Goal: Check status: Check status

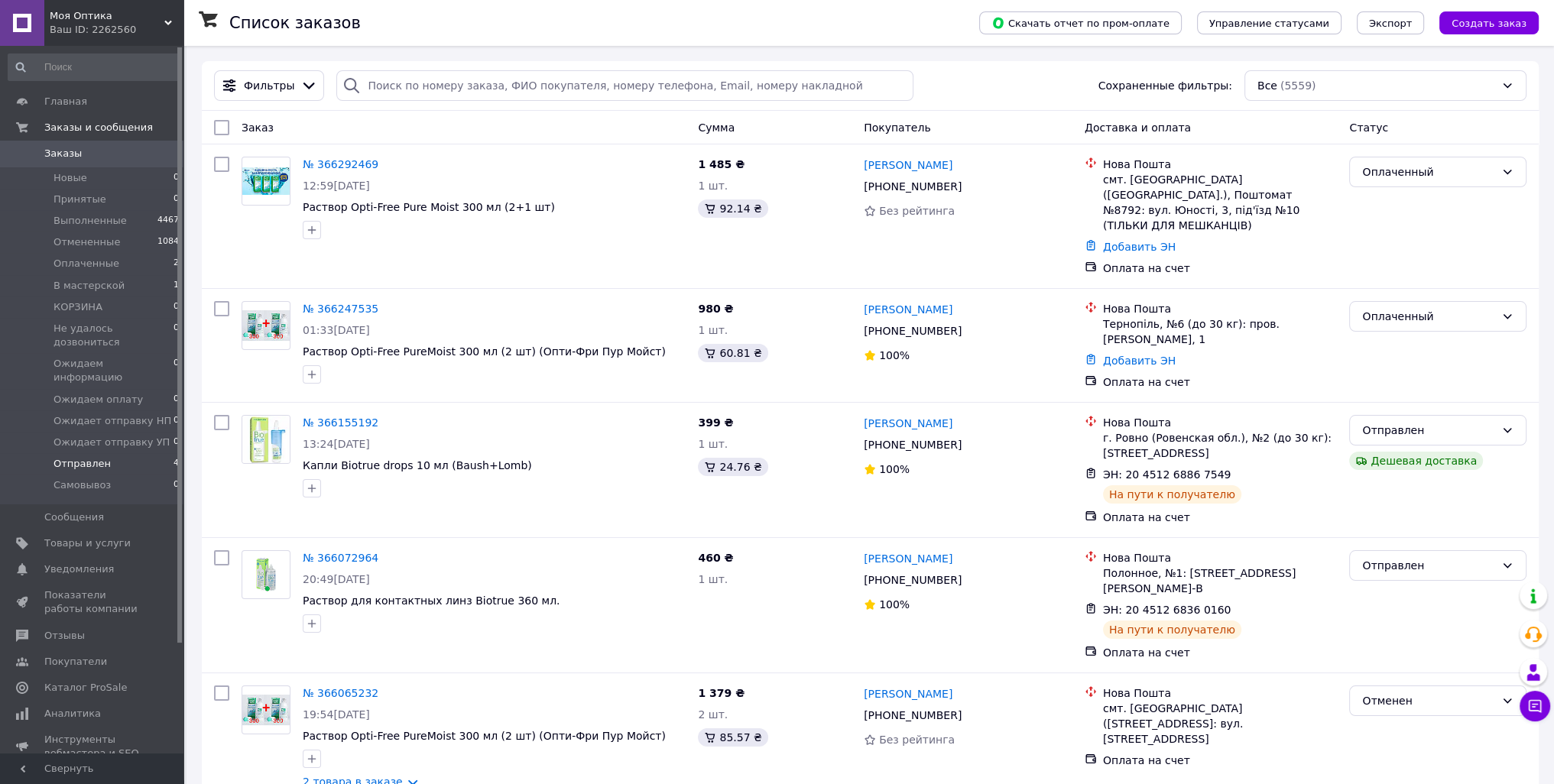
click at [96, 454] on li "Отправлен 4" at bounding box center [94, 464] width 188 height 21
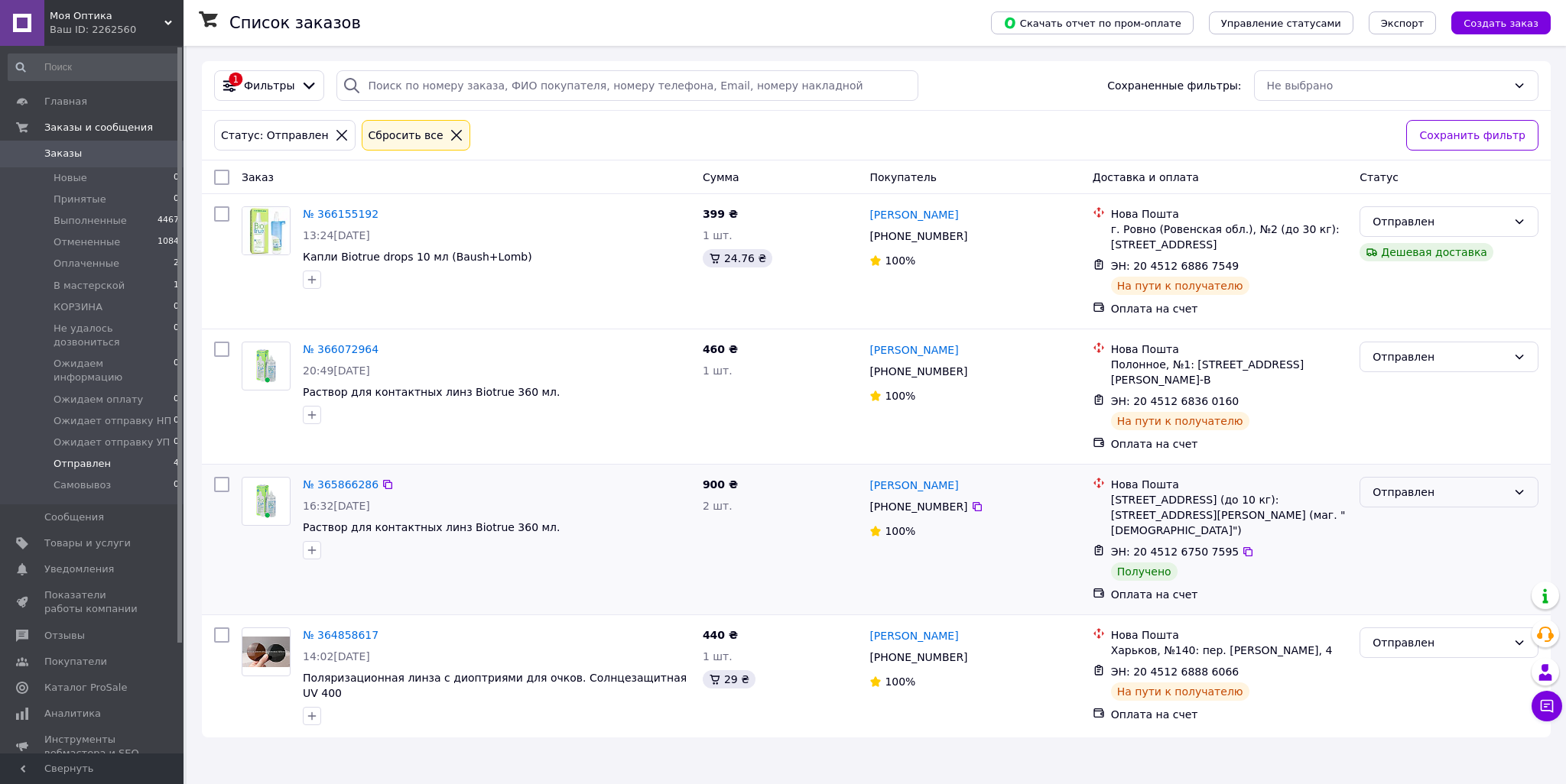
click at [1422, 494] on div "Отправлен" at bounding box center [1439, 492] width 135 height 17
click at [1431, 556] on li "Выполнен" at bounding box center [1449, 553] width 178 height 28
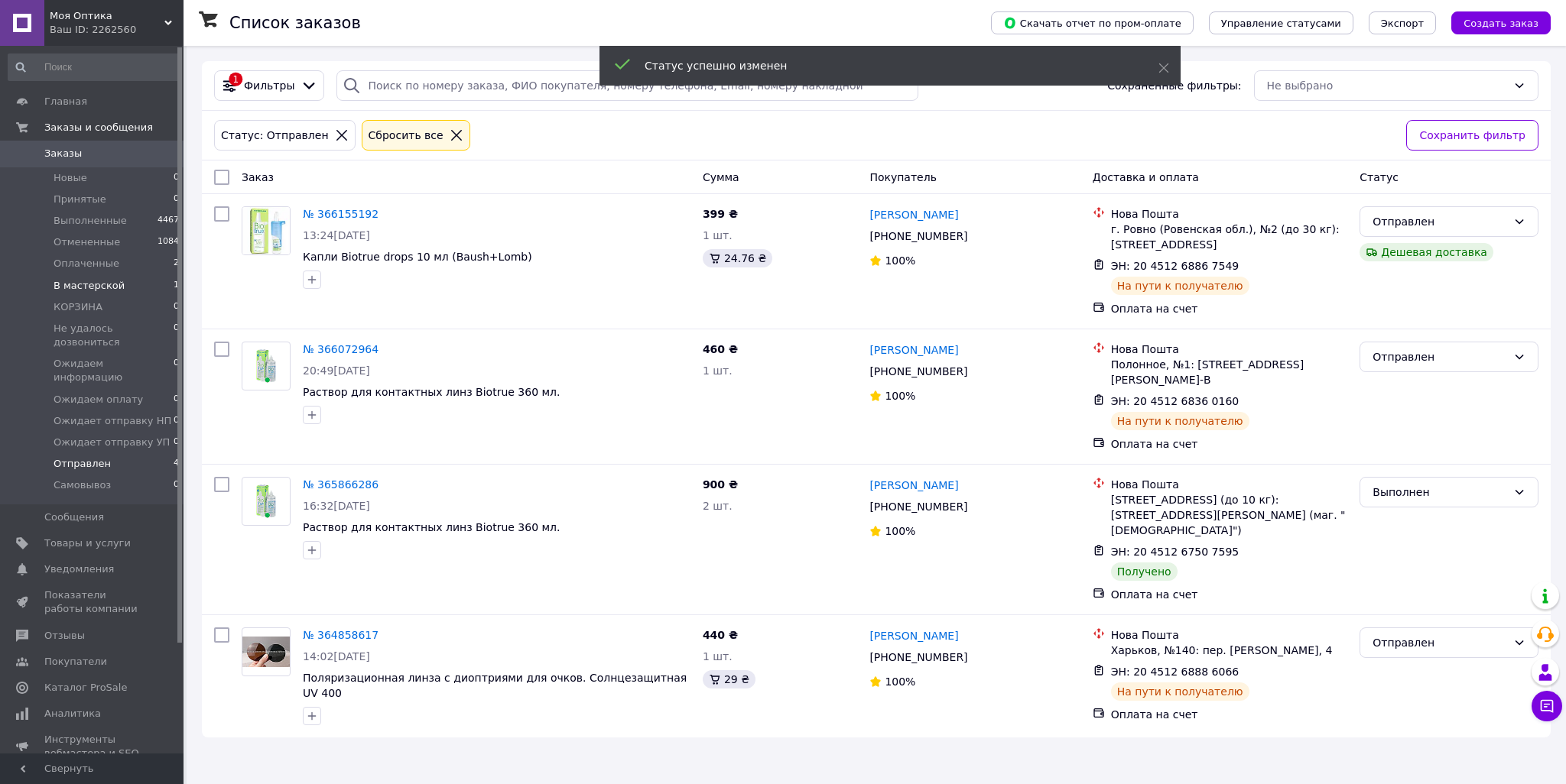
click at [93, 279] on span "В мастерской" at bounding box center [89, 285] width 71 height 13
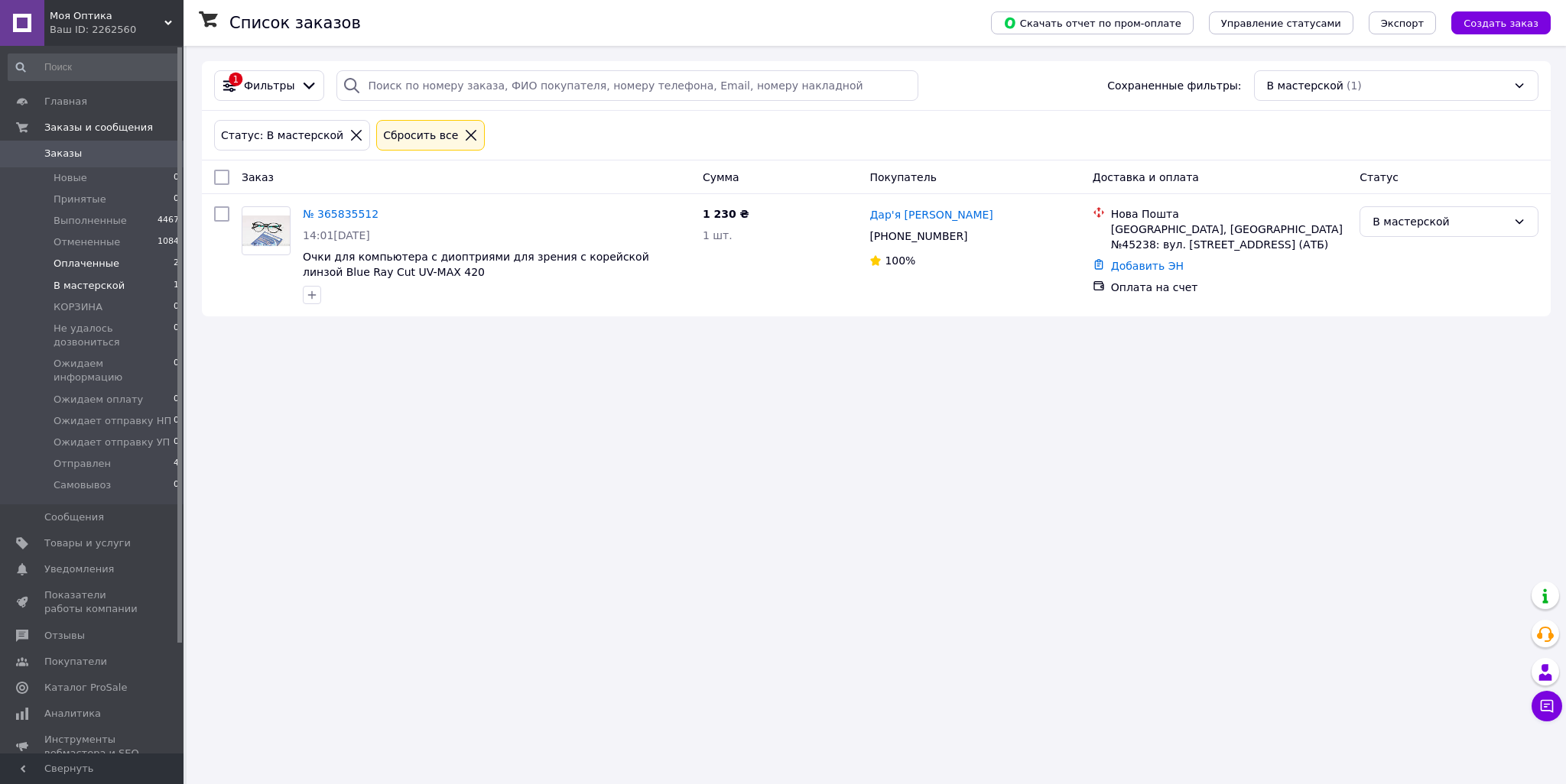
click at [94, 268] on span "Оплаченные" at bounding box center [87, 263] width 66 height 13
